Goal: Task Accomplishment & Management: Complete application form

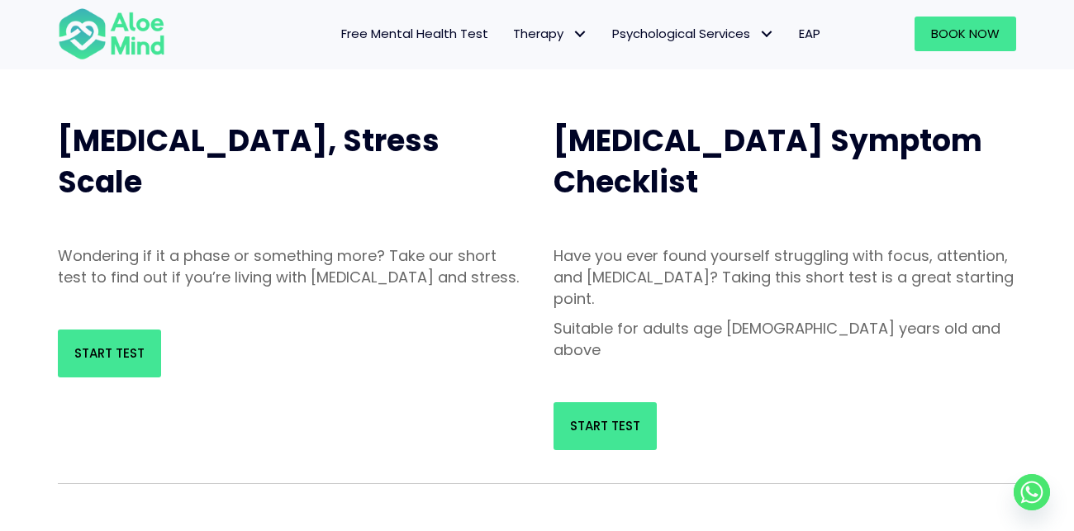
scroll to position [156, 0]
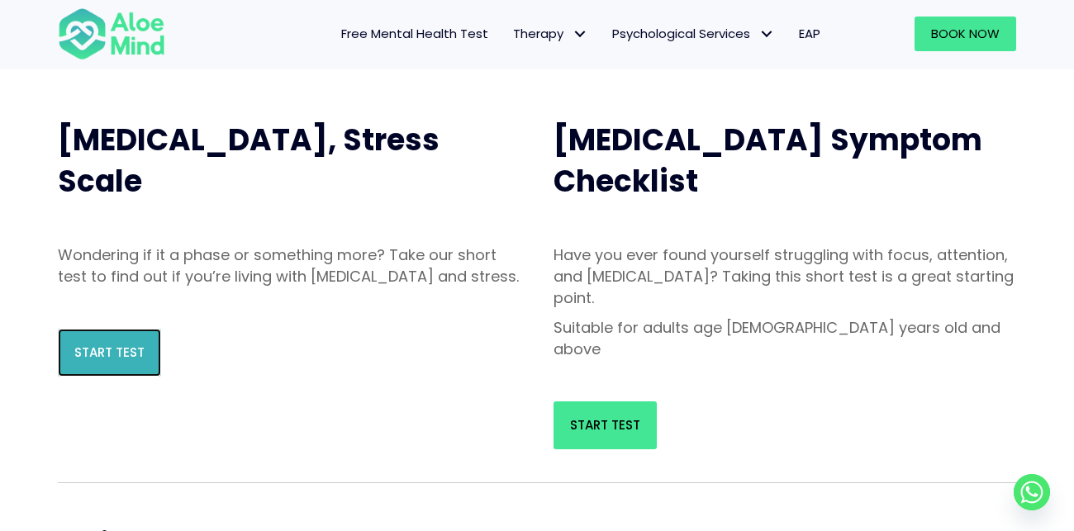
click at [81, 361] on span "Start Test" at bounding box center [109, 352] width 70 height 17
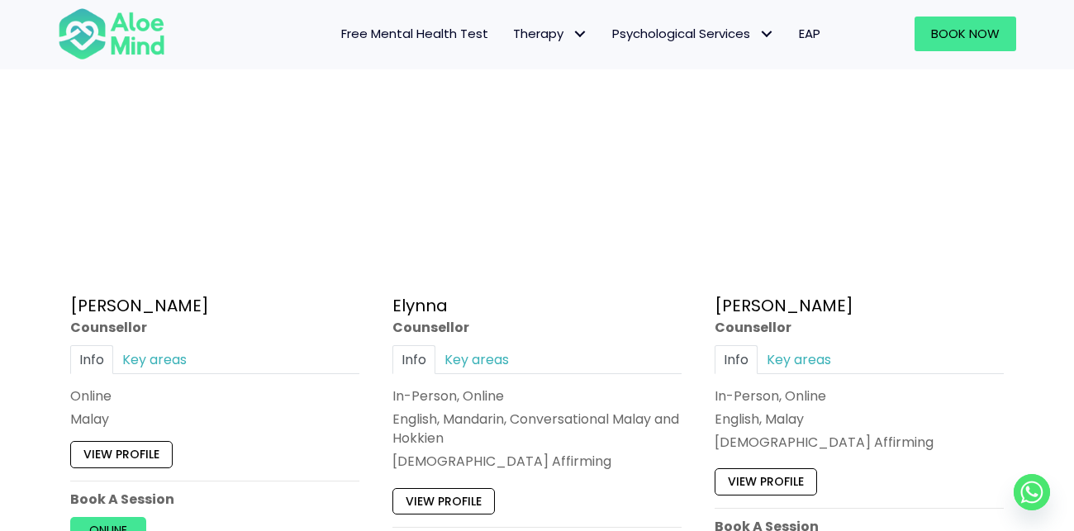
scroll to position [1503, 0]
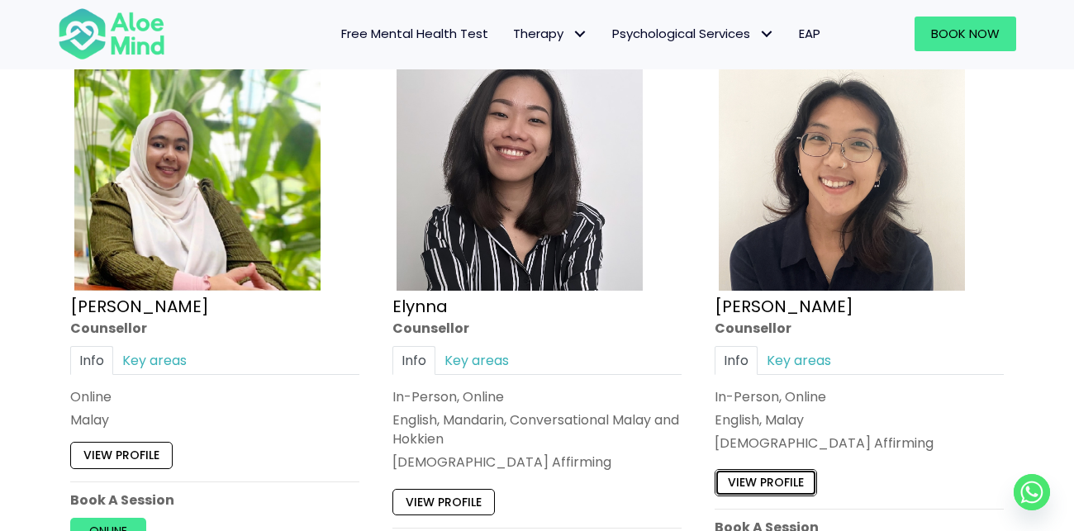
click at [803, 479] on link "View profile" at bounding box center [766, 483] width 102 height 26
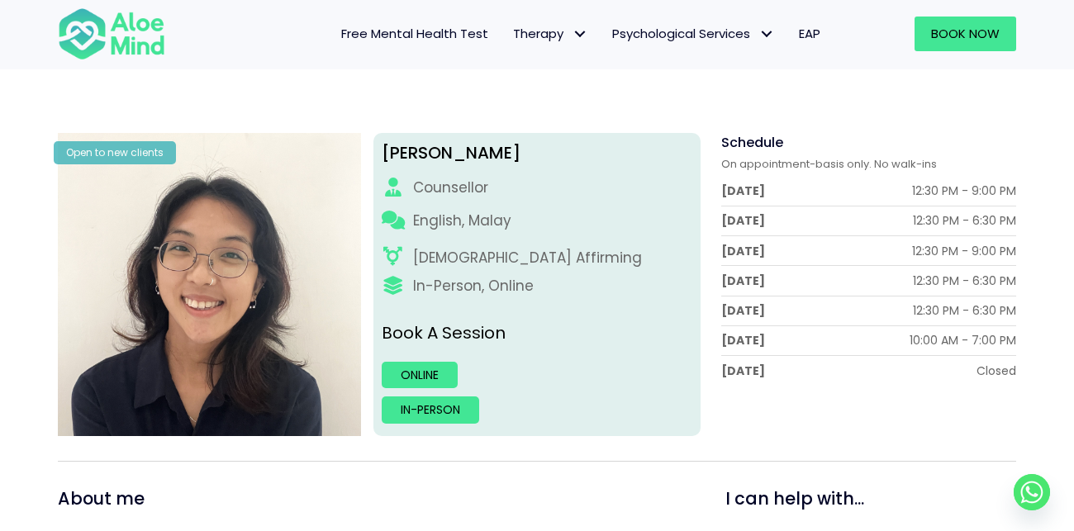
scroll to position [131, 0]
